Goal: Information Seeking & Learning: Learn about a topic

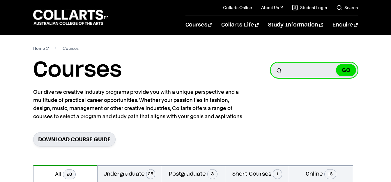
click at [310, 62] on input "Search for a course" at bounding box center [314, 70] width 87 height 16
type input "music"
click at [336, 64] on button "GO" at bounding box center [346, 70] width 20 height 12
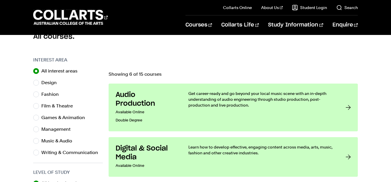
scroll to position [256, 0]
